Goal: Task Accomplishment & Management: Manage account settings

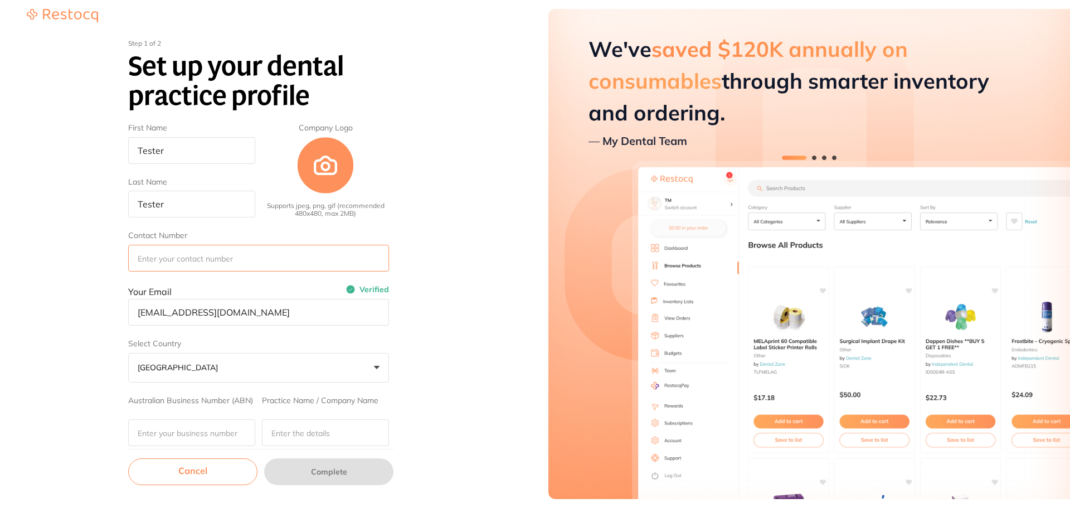
click at [230, 261] on input "Contact Number" at bounding box center [258, 258] width 261 height 27
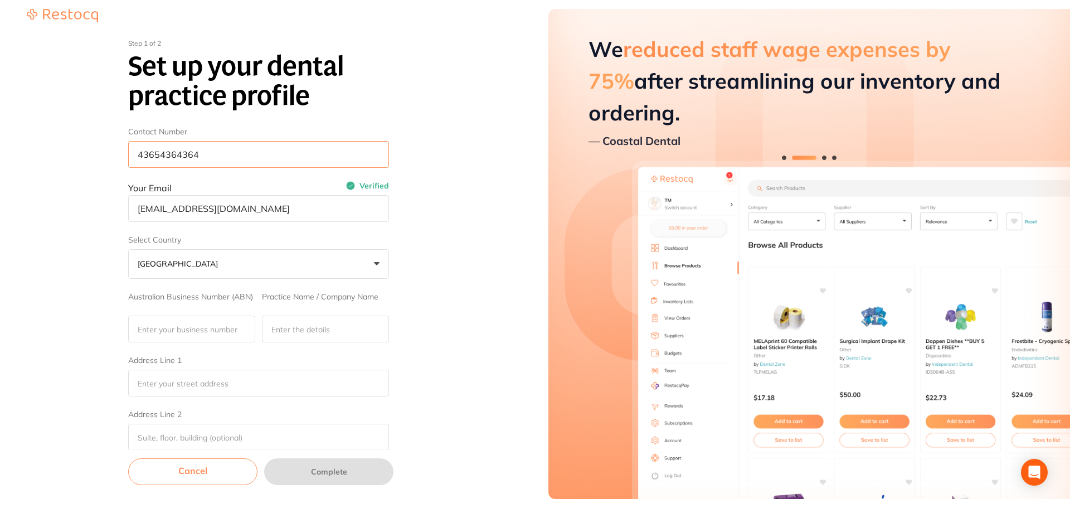
scroll to position [111, 0]
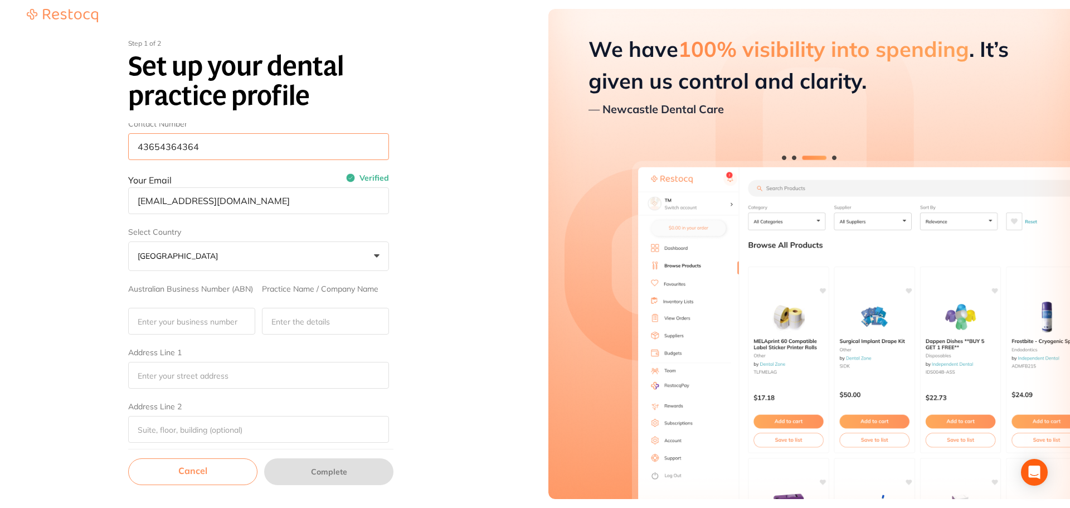
type input "43654364364"
click at [208, 328] on input "Australian Business Number (ABN)" at bounding box center [191, 321] width 127 height 27
type input "dhdf"
click at [340, 328] on input "h" at bounding box center [325, 321] width 127 height 27
type input "hdfhdf"
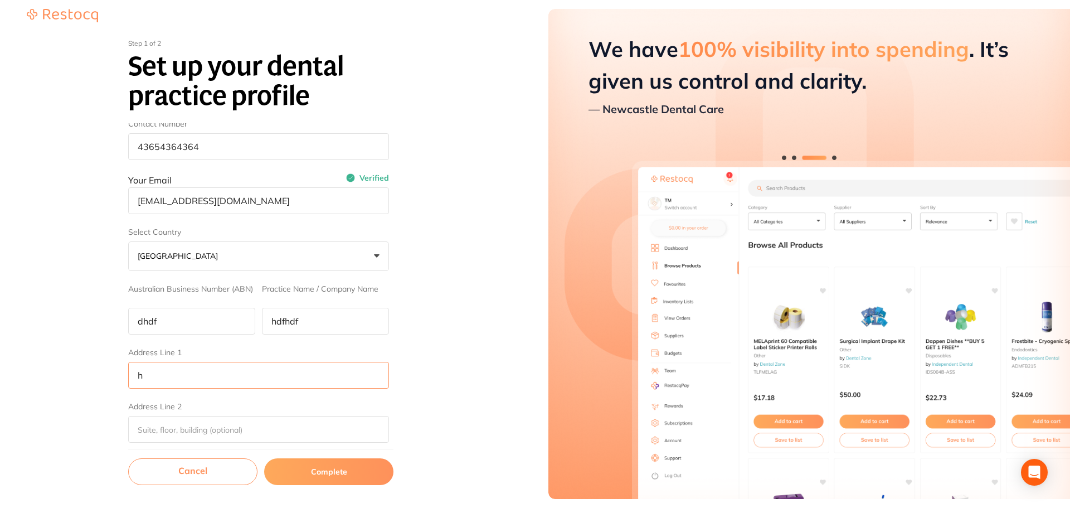
click at [220, 381] on input "h" at bounding box center [258, 375] width 261 height 27
type input "hdfhdfh"
click at [172, 434] on input "Address Line 2" at bounding box center [258, 429] width 261 height 27
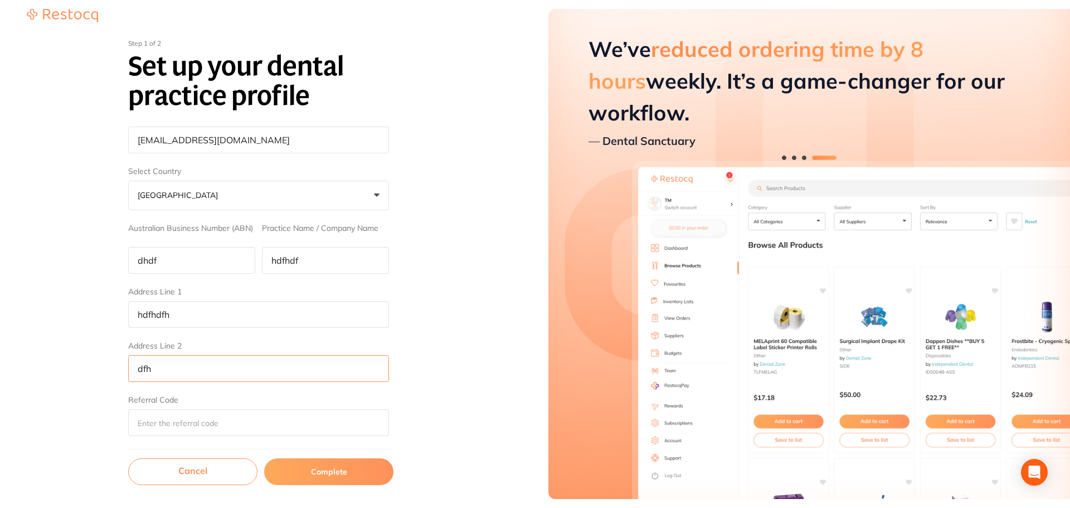
type input "dfh"
click at [323, 479] on button "Complete" at bounding box center [328, 471] width 129 height 27
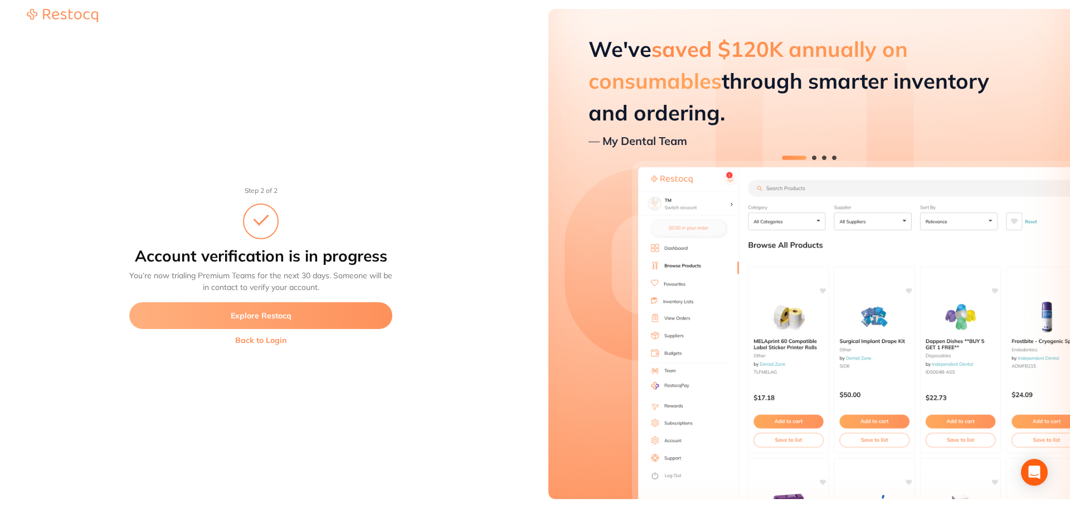
click at [253, 339] on button "Back to Login" at bounding box center [260, 339] width 263 height 9
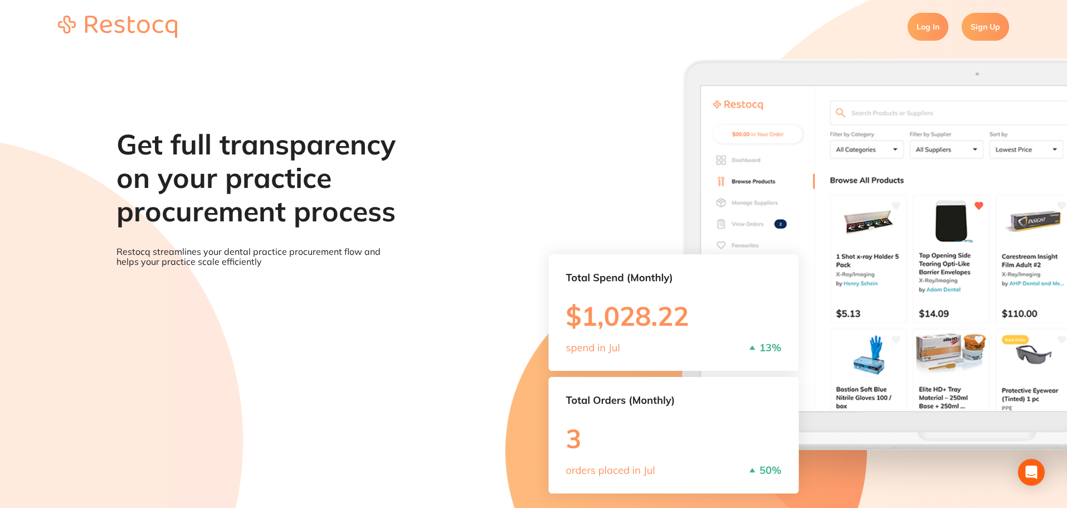
click at [938, 31] on link "Log In" at bounding box center [928, 27] width 41 height 28
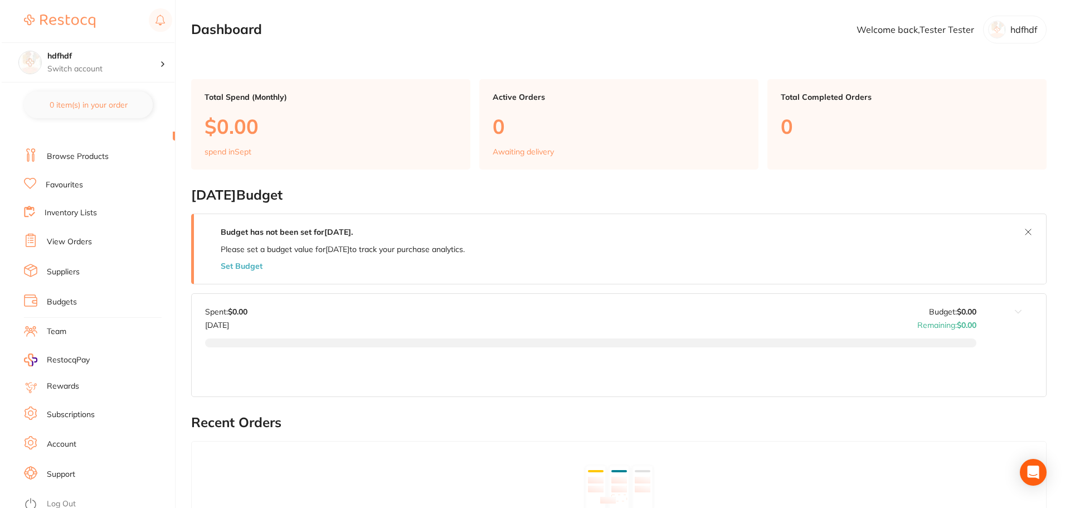
scroll to position [19, 0]
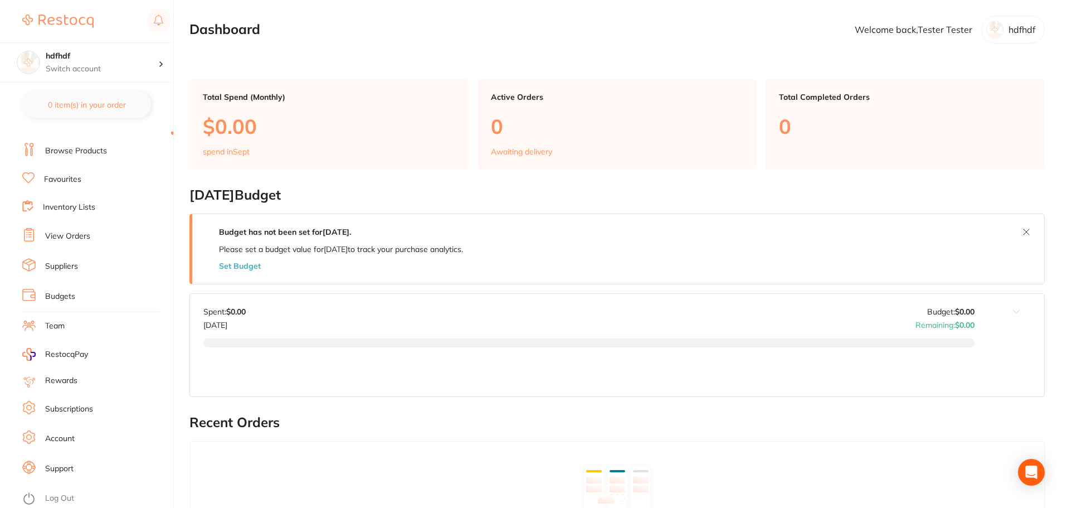
click at [61, 496] on link "Log Out" at bounding box center [59, 498] width 29 height 11
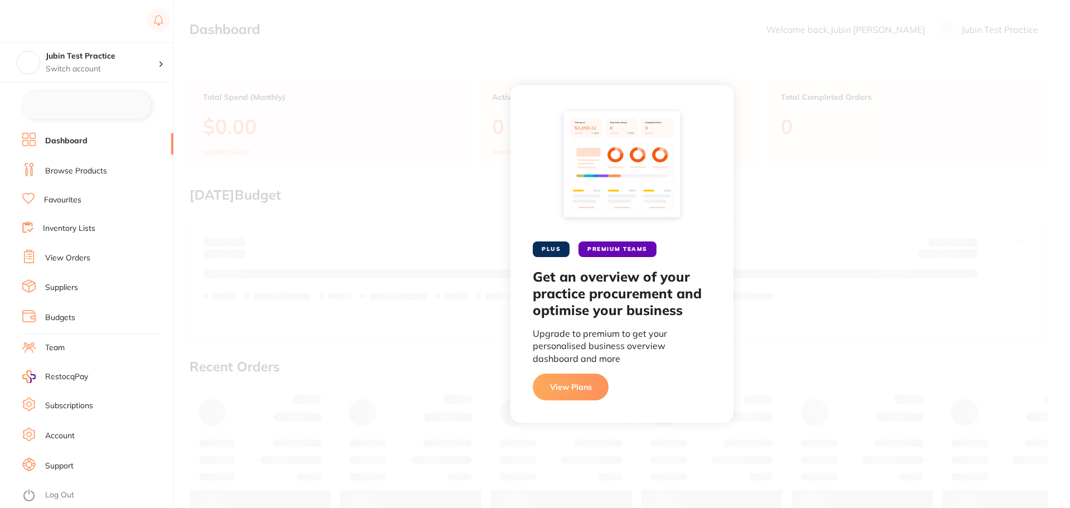
checkbox input "false"
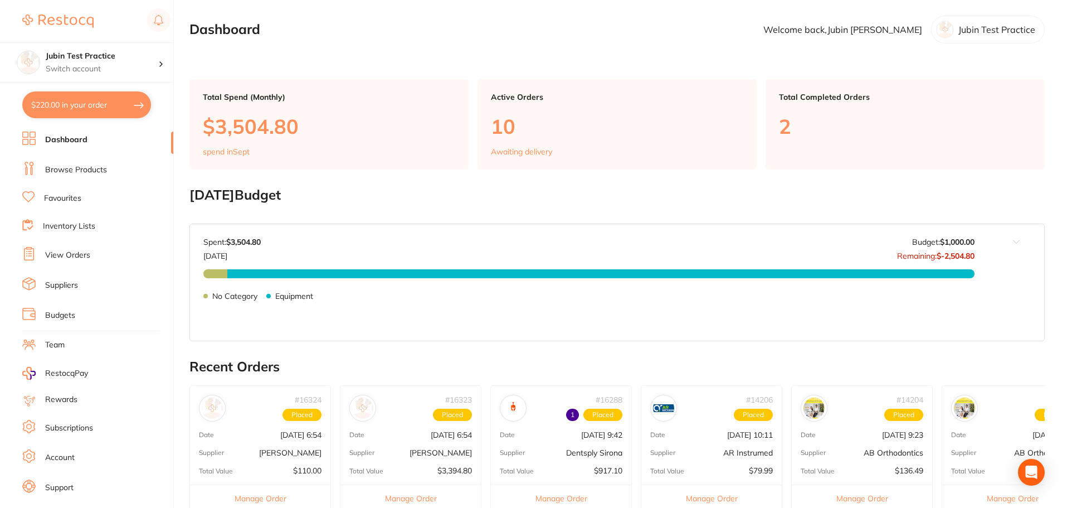
click at [77, 429] on link "Subscriptions" at bounding box center [69, 427] width 48 height 11
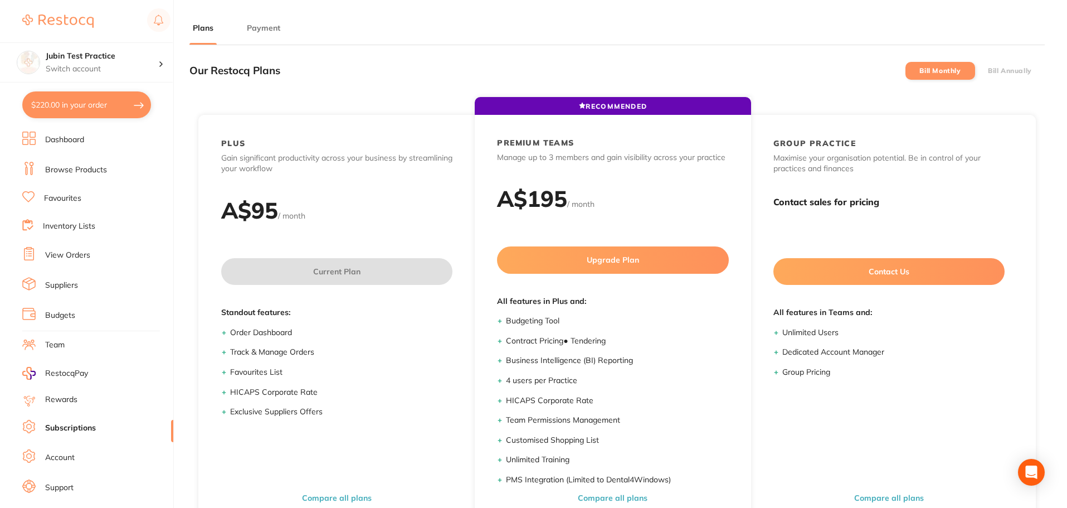
click at [1000, 76] on li "Bill Annually" at bounding box center [1010, 71] width 70 height 18
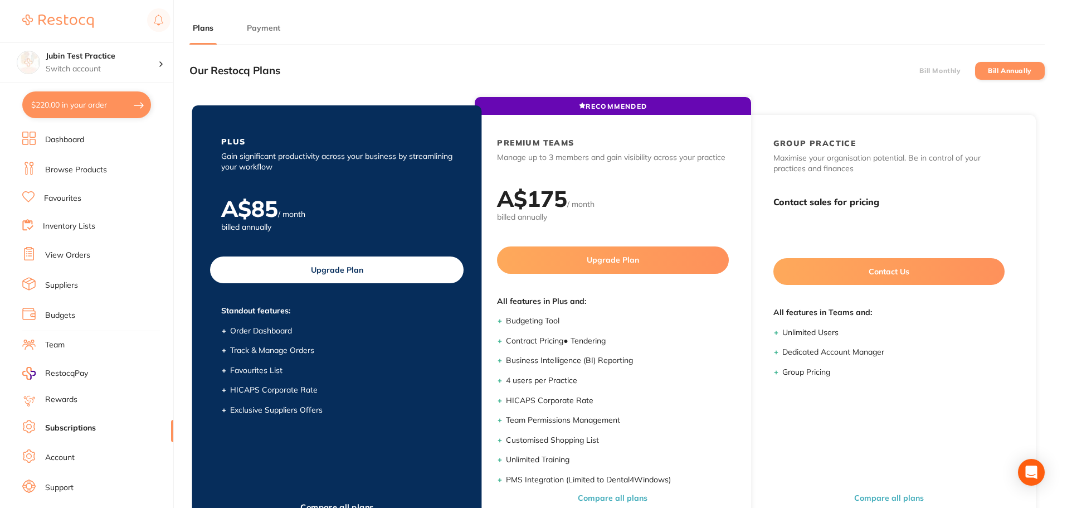
click at [375, 279] on button "Upgrade Plan" at bounding box center [336, 269] width 253 height 27
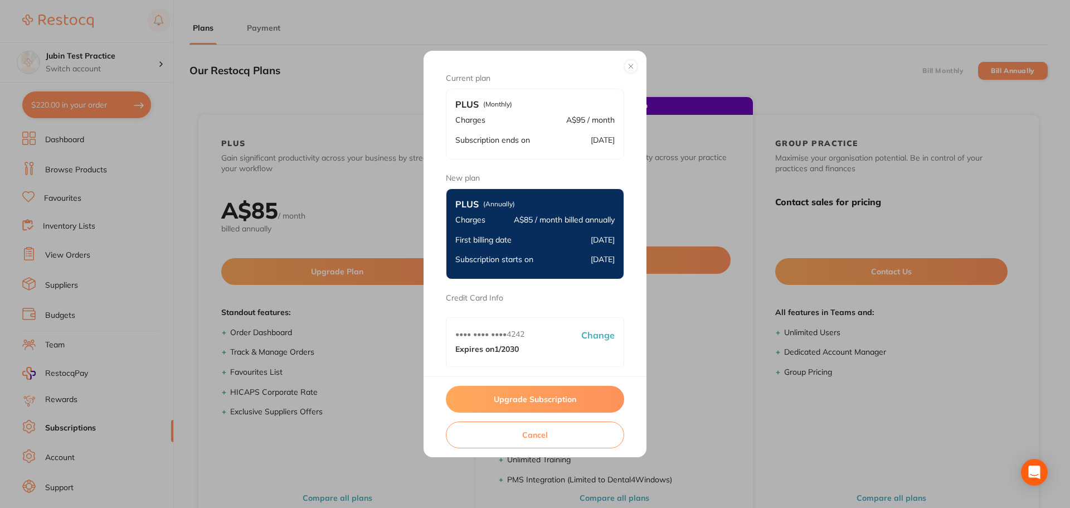
click at [539, 399] on button "Upgrade Subscription" at bounding box center [535, 399] width 178 height 27
